Goal: Task Accomplishment & Management: Complete application form

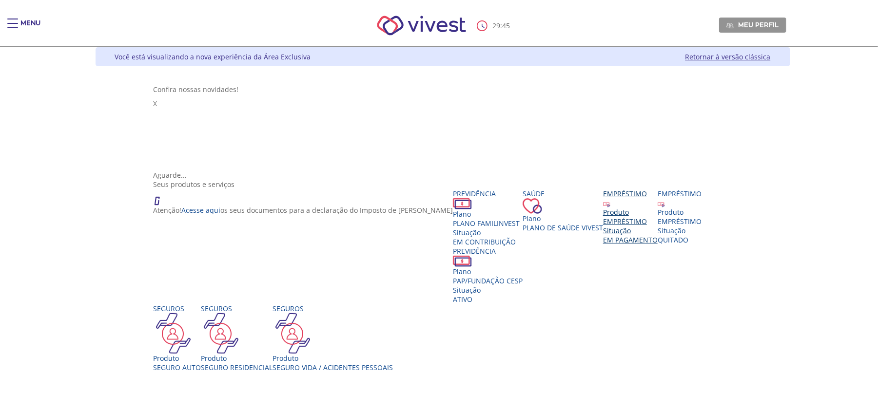
click at [603, 226] on div "EMPRÉSTIMO" at bounding box center [630, 221] width 55 height 9
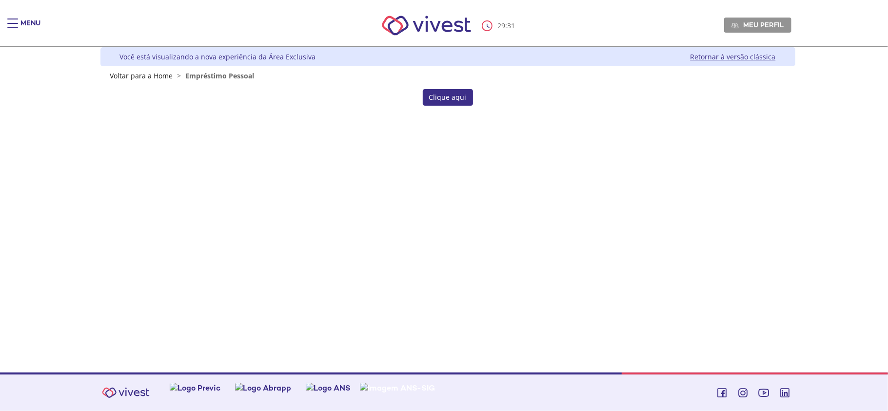
click at [458, 97] on link "Clique aqui" at bounding box center [448, 97] width 50 height 17
click at [821, 130] on div "Menu 28 : 01 Meu perfil Alterar Senha Sair Expiração de Sessão Sua sessão onlin…" at bounding box center [444, 205] width 888 height 411
click at [442, 95] on link "Clique aqui" at bounding box center [448, 97] width 50 height 17
